Goal: Information Seeking & Learning: Learn about a topic

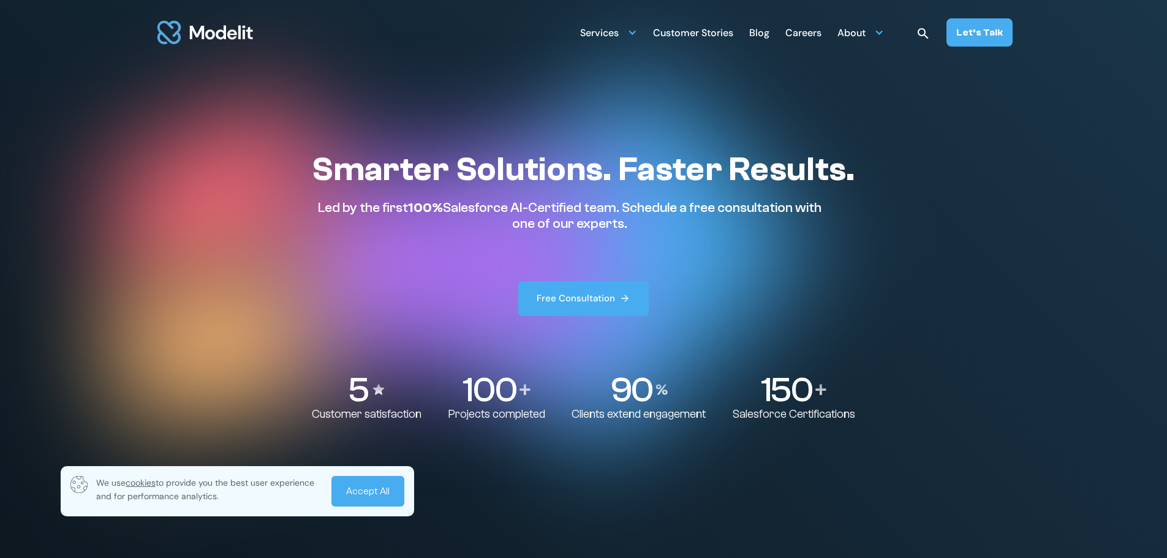
click at [687, 31] on div "Customer Stories" at bounding box center [693, 34] width 80 height 24
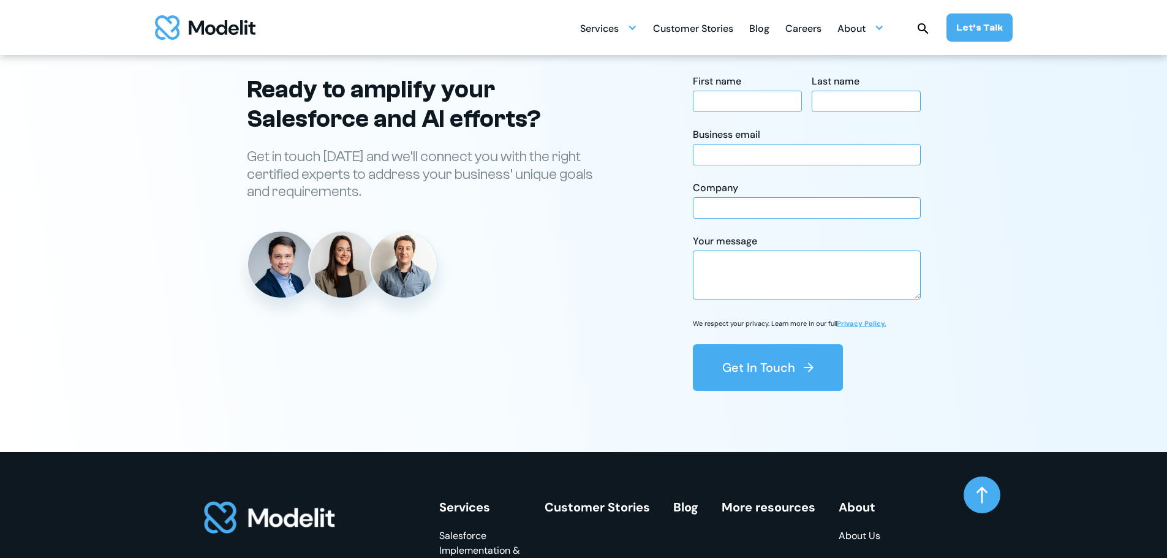
scroll to position [2083, 0]
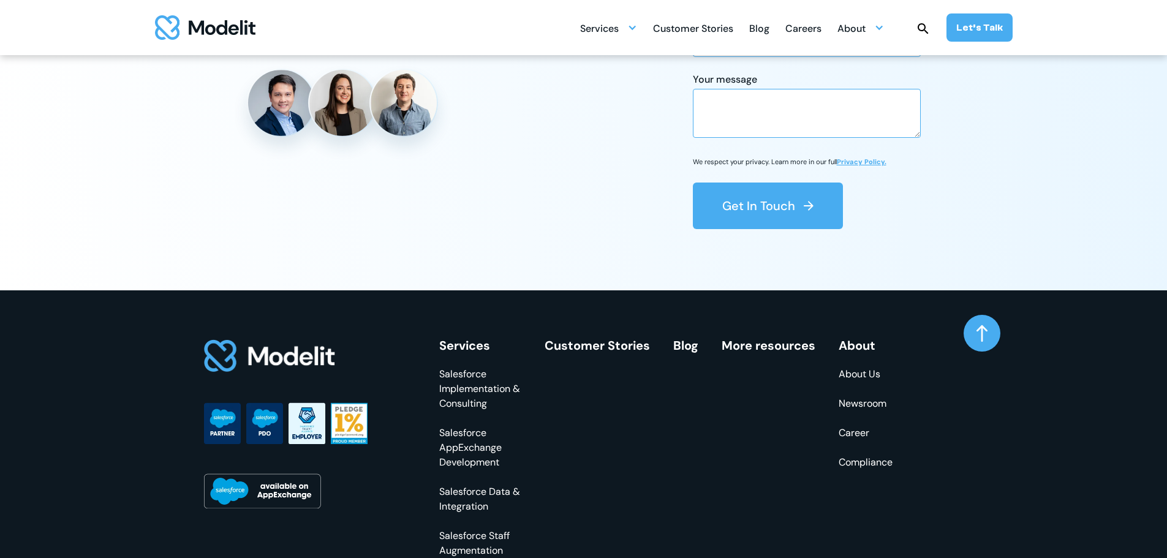
click at [572, 346] on link "Customer Stories" at bounding box center [597, 345] width 105 height 16
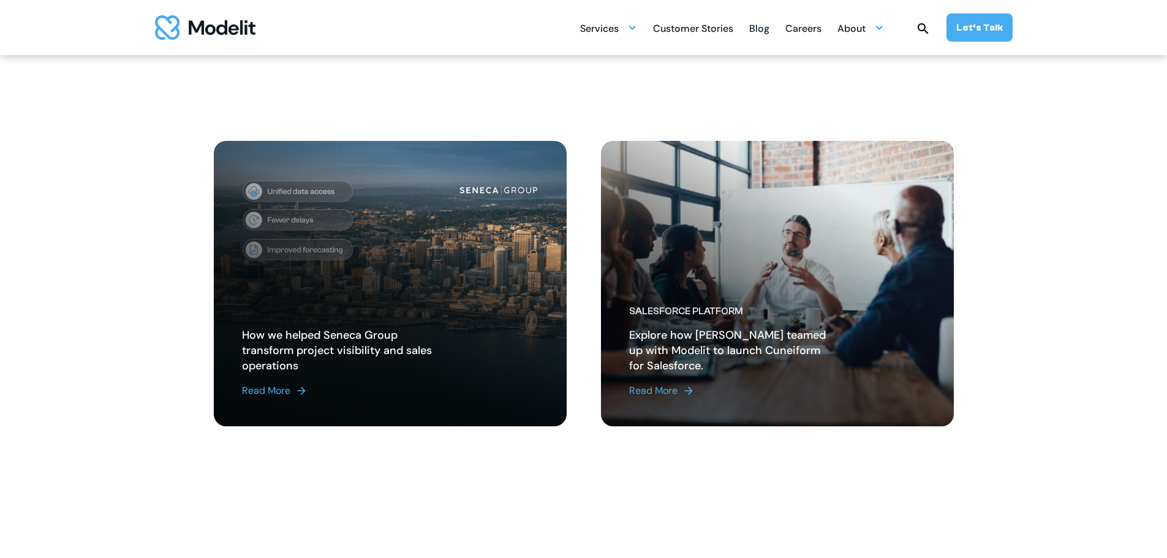
scroll to position [368, 0]
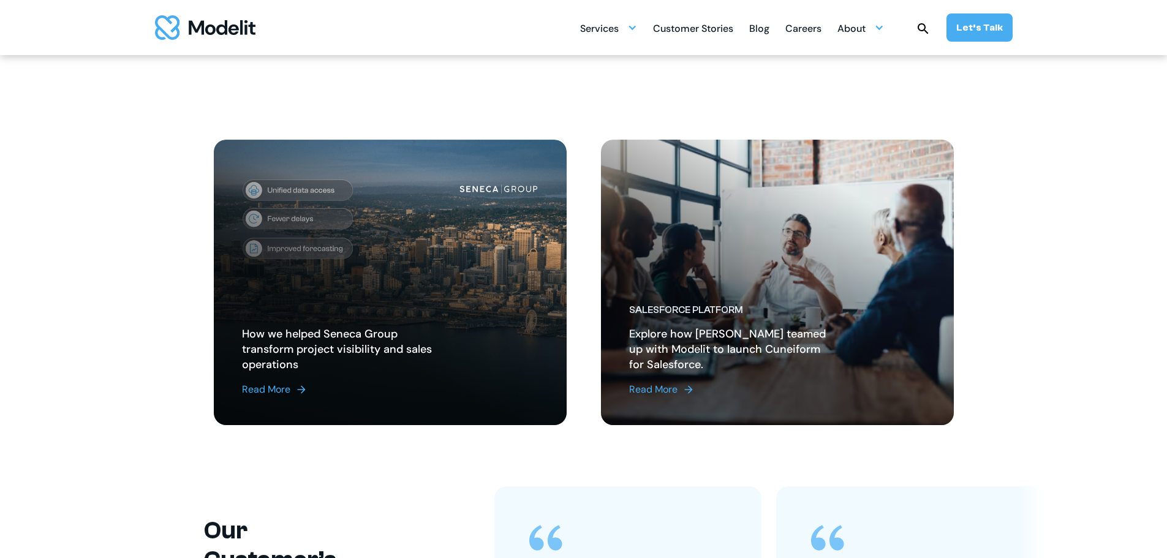
click at [143, 303] on section "How PeerNova Achieved a Data Cloud POC in 21 Days. Read More How we helped Sene…" at bounding box center [583, 291] width 1167 height 391
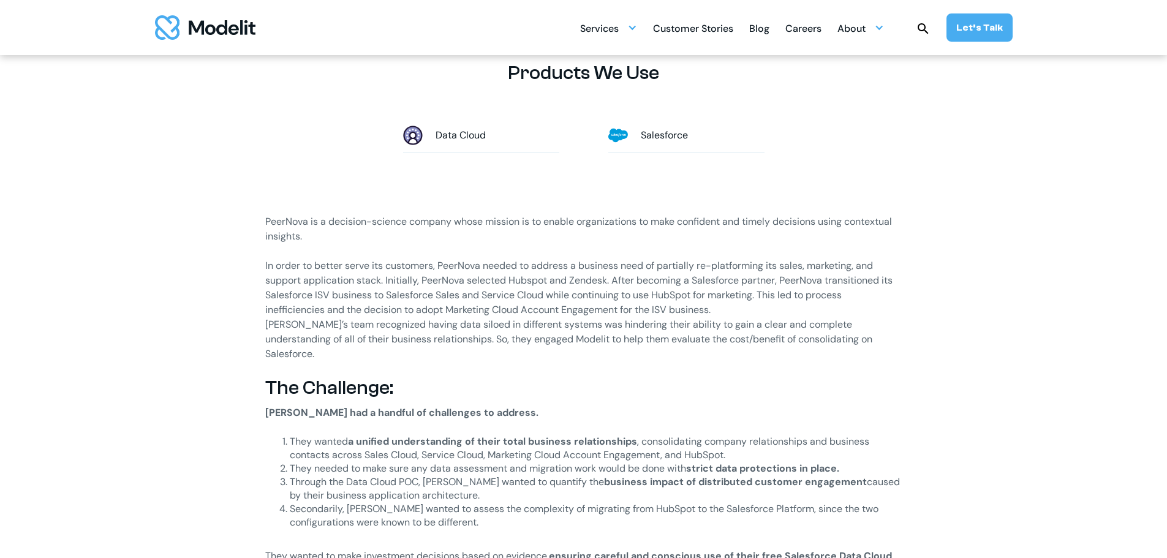
scroll to position [674, 0]
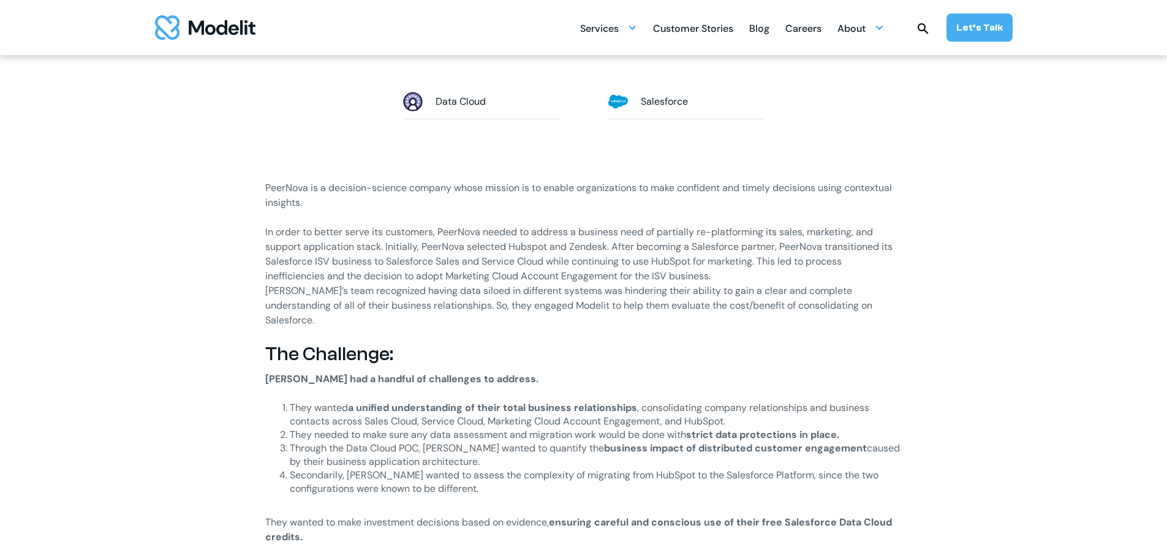
drag, startPoint x: 761, startPoint y: 264, endPoint x: 775, endPoint y: 271, distance: 15.9
click at [775, 271] on p "In order to better serve its customers, PeerNova needed to address a business n…" at bounding box center [583, 254] width 637 height 59
drag, startPoint x: 472, startPoint y: 311, endPoint x: 766, endPoint y: 306, distance: 293.4
click at [766, 306] on p "PeerNova’s team recognized having data siloed in different systems was hinderin…" at bounding box center [583, 306] width 637 height 44
click at [527, 328] on p "‍" at bounding box center [583, 335] width 637 height 15
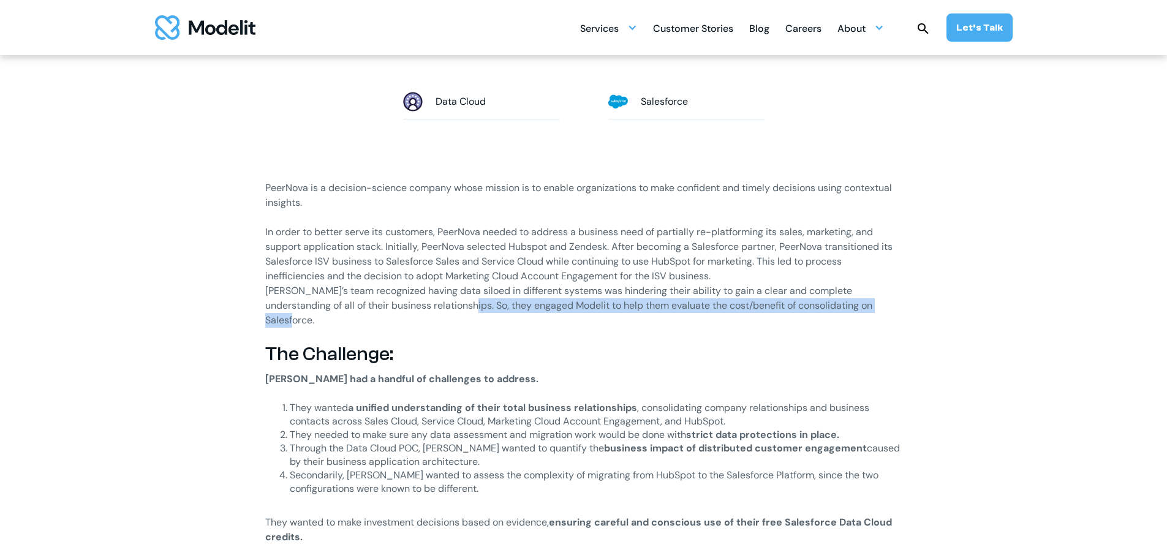
drag, startPoint x: 418, startPoint y: 306, endPoint x: 821, endPoint y: 328, distance: 403.6
click at [856, 309] on p "PeerNova’s team recognized having data siloed in different systems was hinderin…" at bounding box center [583, 306] width 637 height 44
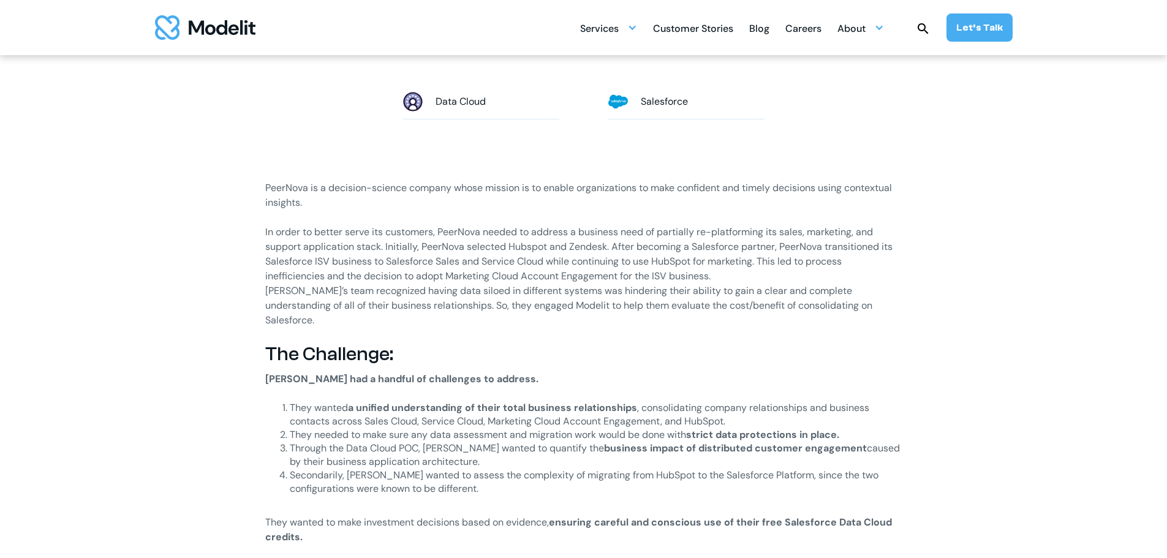
click at [794, 342] on h2 "The Challenge:" at bounding box center [583, 353] width 637 height 23
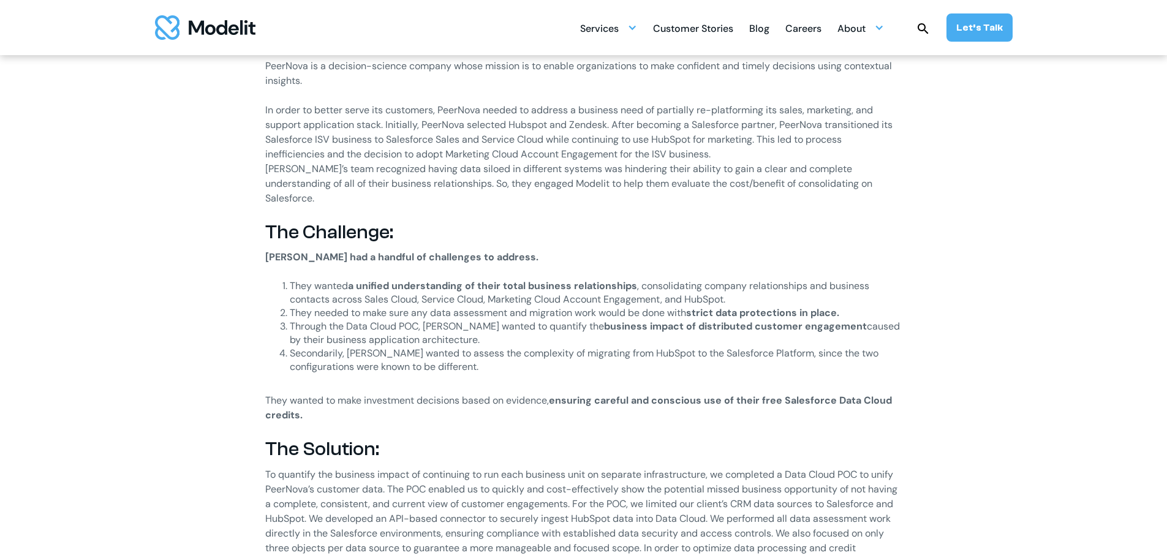
scroll to position [796, 0]
click at [502, 346] on li "Secondarily, PeerNova wanted to assess the complexity of migrating from HubSpot…" at bounding box center [596, 366] width 613 height 40
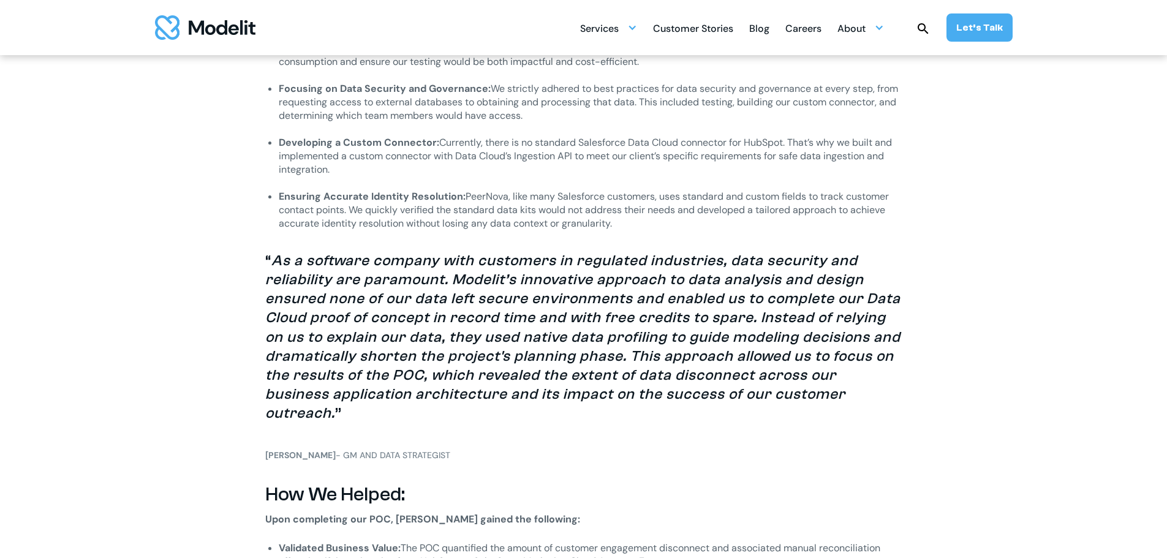
scroll to position [1531, 0]
drag, startPoint x: 264, startPoint y: 266, endPoint x: 443, endPoint y: 263, distance: 179.5
click at [277, 359] on em "As a software company with customers in regulated industries, data security and…" at bounding box center [582, 336] width 635 height 170
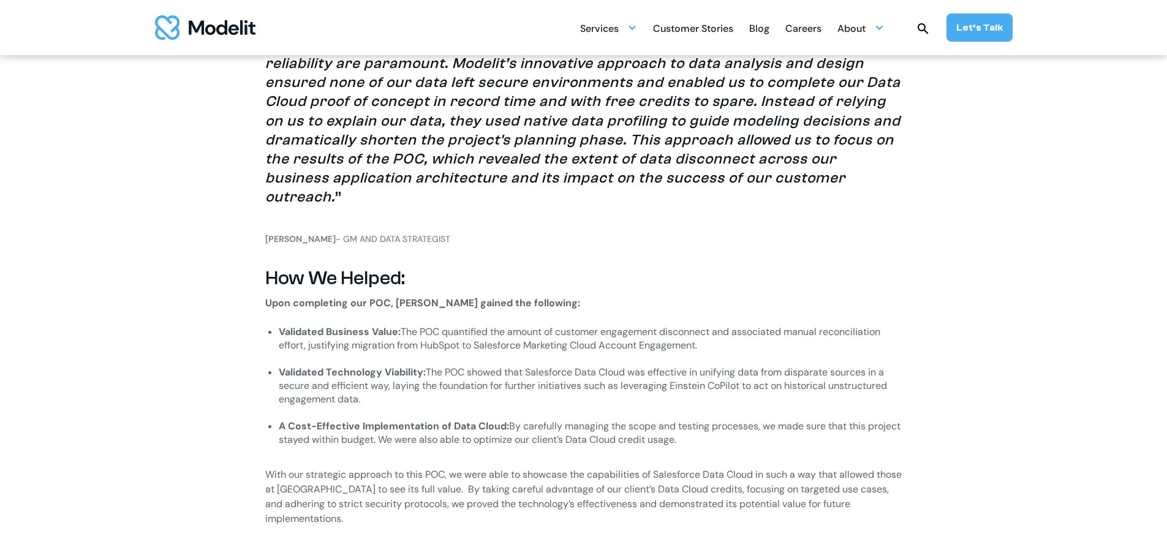
scroll to position [1776, 0]
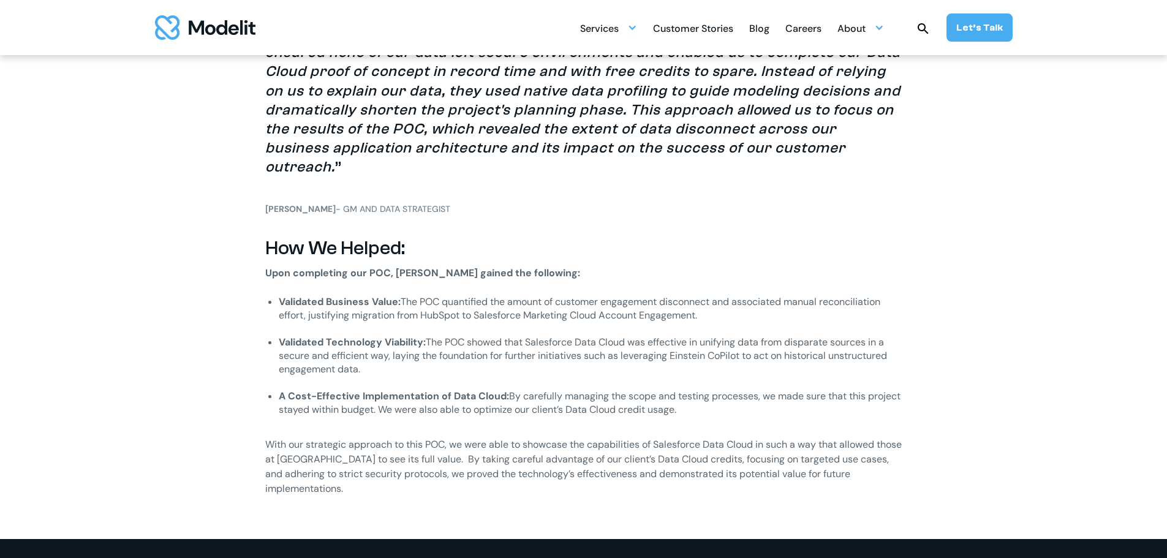
click at [443, 295] on li "Validated Business Value: The POC quantified the amount of customer engagement …" at bounding box center [591, 315] width 624 height 40
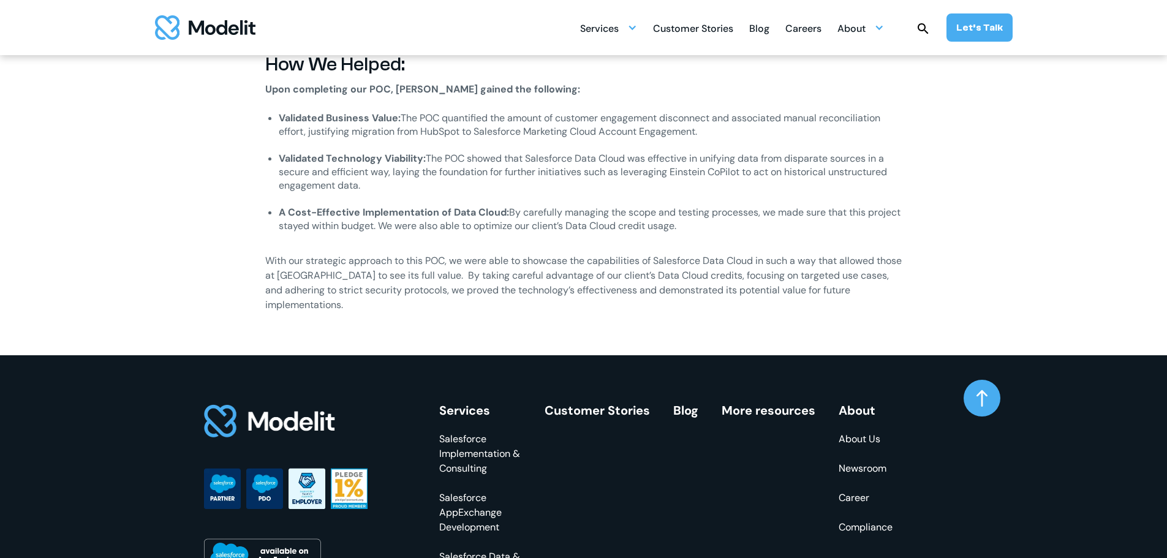
scroll to position [1715, 0]
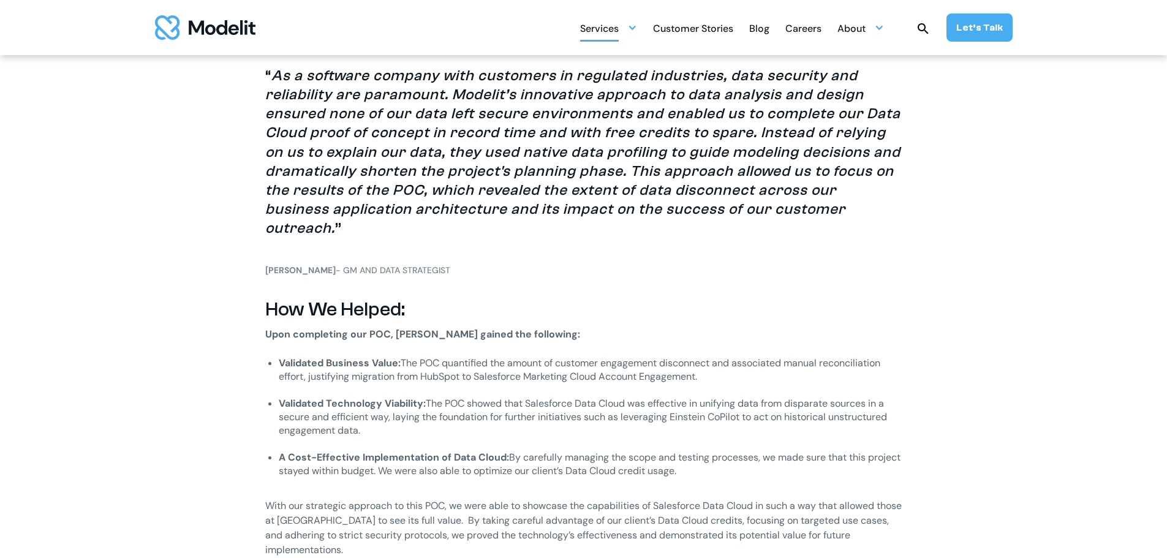
click at [636, 26] on div at bounding box center [632, 28] width 10 height 10
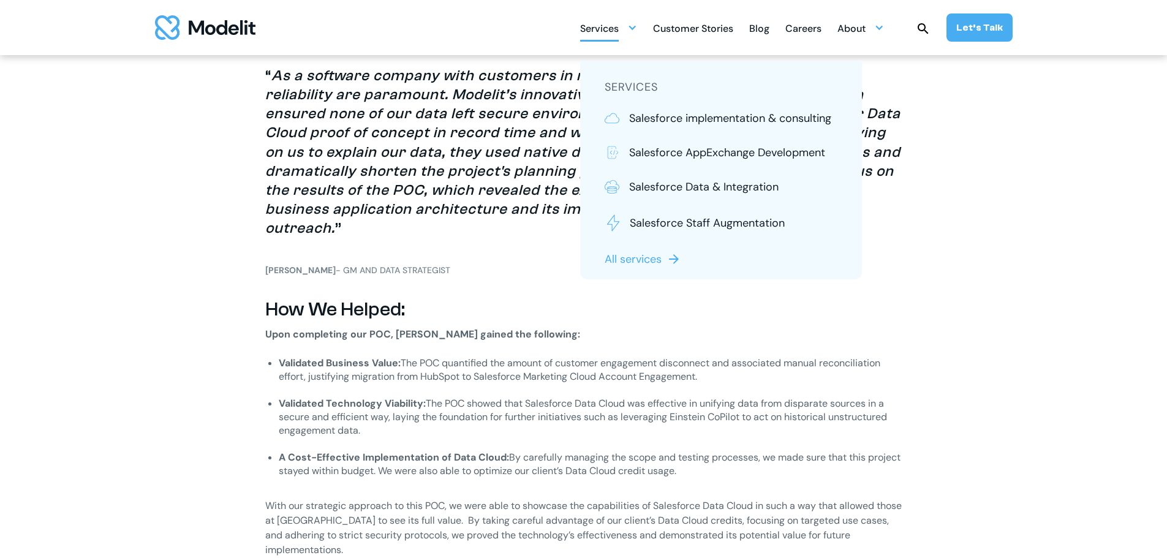
click at [537, 397] on li "Validated Technology Viability: The POC showed that Salesforce Data Cloud was e…" at bounding box center [591, 424] width 624 height 54
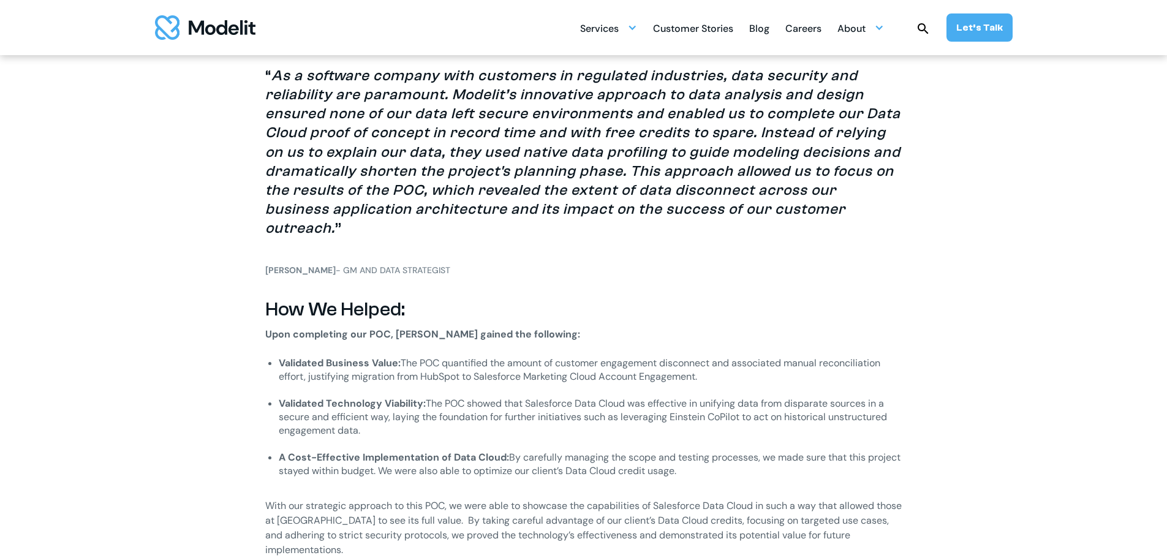
click at [807, 28] on div "Careers" at bounding box center [803, 30] width 36 height 24
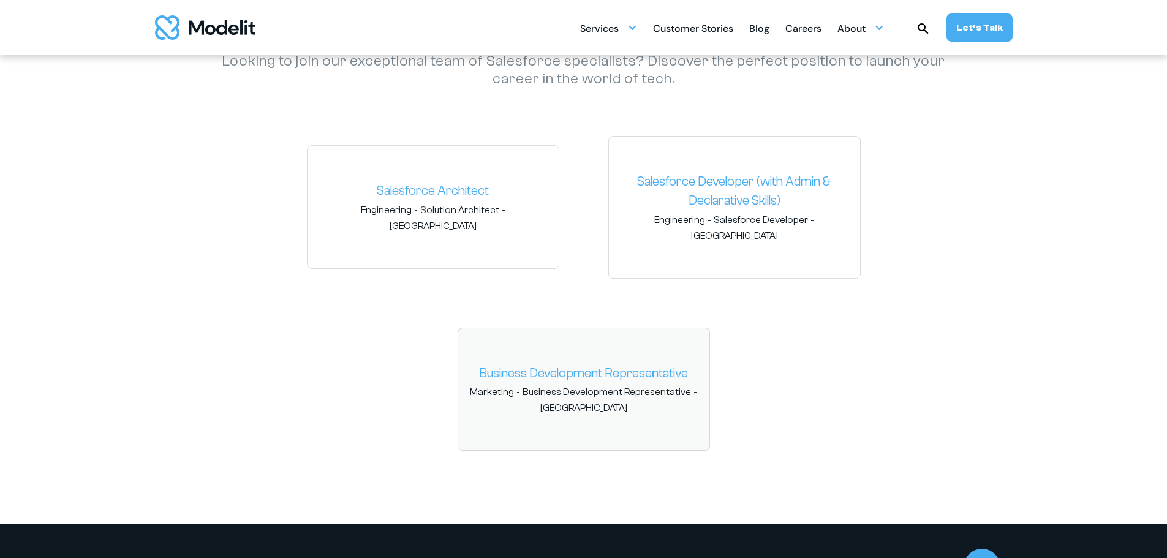
scroll to position [1838, 0]
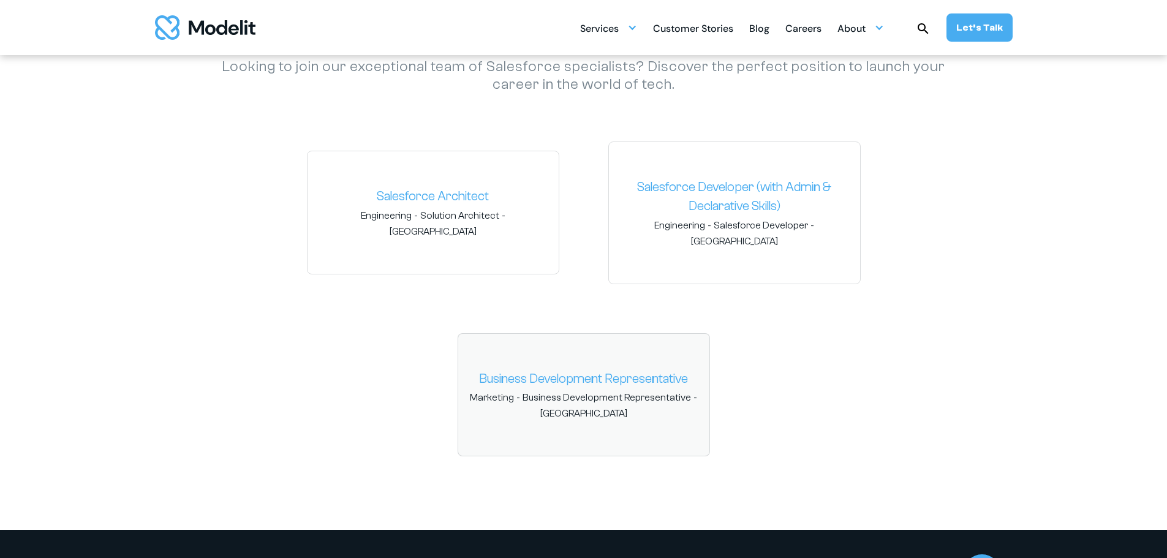
click at [558, 369] on link "Business Development Representative" at bounding box center [584, 379] width 232 height 20
